Goal: Transaction & Acquisition: Purchase product/service

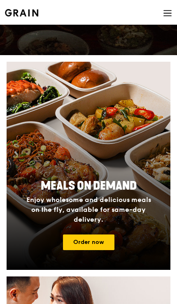
scroll to position [109, 0]
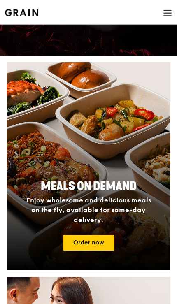
click at [104, 240] on link "Order now" at bounding box center [88, 243] width 51 height 16
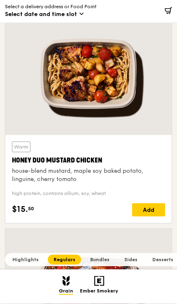
scroll to position [778, 0]
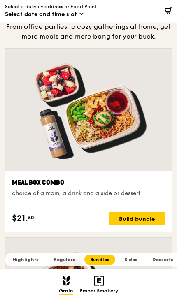
click at [152, 218] on div "Build bundle" at bounding box center [136, 218] width 56 height 13
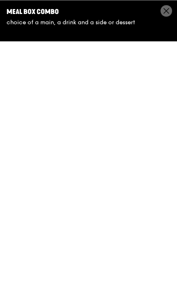
scroll to position [2340, 0]
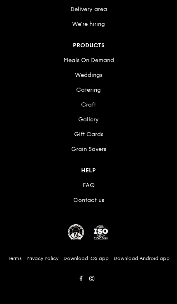
scroll to position [109, 0]
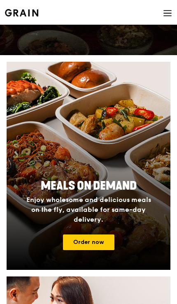
click at [106, 245] on link "Order now" at bounding box center [88, 242] width 51 height 16
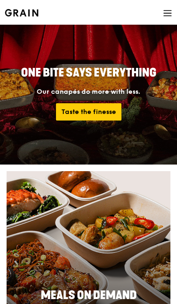
scroll to position [109, 0]
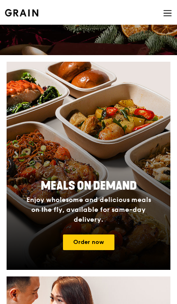
click at [108, 248] on link "Order now" at bounding box center [88, 242] width 51 height 16
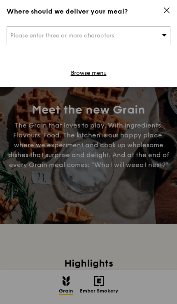
click at [75, 72] on link "Browse menu" at bounding box center [89, 73] width 36 height 8
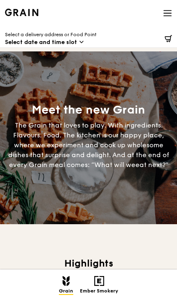
scroll to position [109, 0]
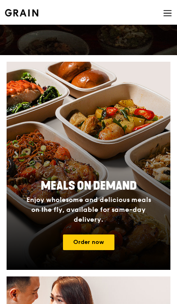
click at [106, 244] on link "Order now" at bounding box center [88, 242] width 51 height 16
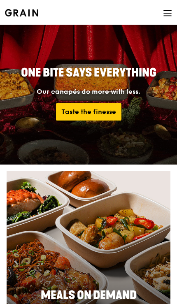
scroll to position [109, 0]
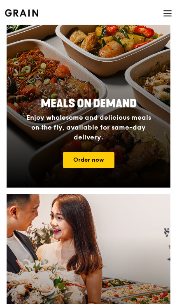
scroll to position [190, 0]
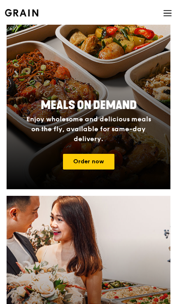
click at [74, 161] on link "Order now" at bounding box center [88, 162] width 51 height 16
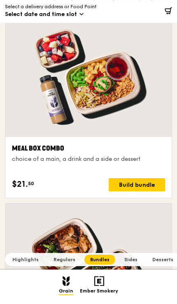
scroll to position [2392, 0]
click at [132, 262] on span "Sides" at bounding box center [130, 259] width 13 height 6
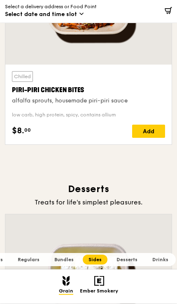
scroll to position [4674, 0]
